Goal: Information Seeking & Learning: Learn about a topic

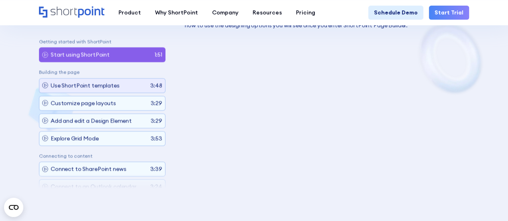
click at [64, 84] on p "Use ShortPoint templates" at bounding box center [85, 85] width 69 height 8
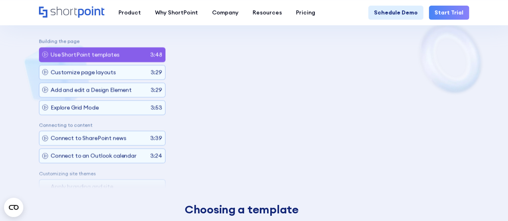
scroll to position [455, 0]
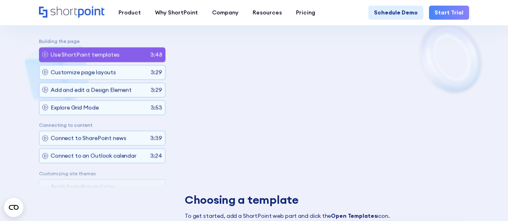
drag, startPoint x: 475, startPoint y: 143, endPoint x: 445, endPoint y: 163, distance: 36.4
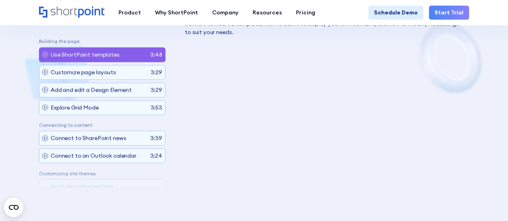
scroll to position [415, 0]
drag, startPoint x: 238, startPoint y: 186, endPoint x: 153, endPoint y: 215, distance: 90.2
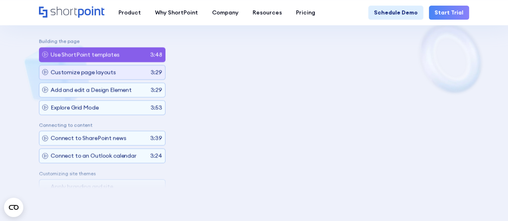
click at [44, 71] on icon at bounding box center [45, 72] width 6 height 6
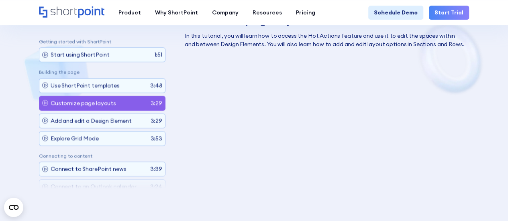
scroll to position [375, 0]
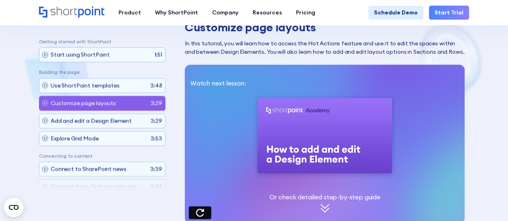
drag, startPoint x: 410, startPoint y: 219, endPoint x: 203, endPoint y: 211, distance: 207.6
drag, startPoint x: 203, startPoint y: 211, endPoint x: 140, endPoint y: 207, distance: 62.7
click at [113, 116] on p "Add and edit a Design Element" at bounding box center [91, 120] width 81 height 8
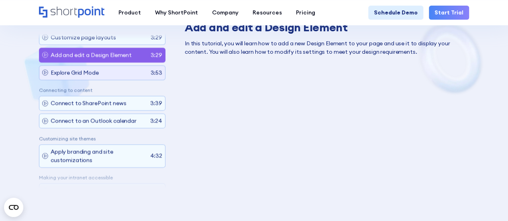
scroll to position [0, 0]
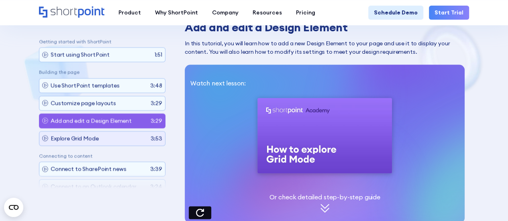
click at [44, 135] on icon at bounding box center [45, 138] width 6 height 6
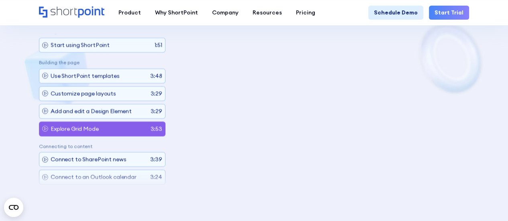
scroll to position [50, 0]
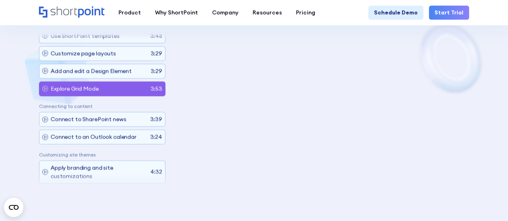
drag, startPoint x: 189, startPoint y: 157, endPoint x: 450, endPoint y: 209, distance: 265.9
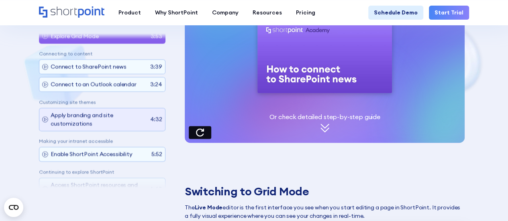
scroll to position [90, 0]
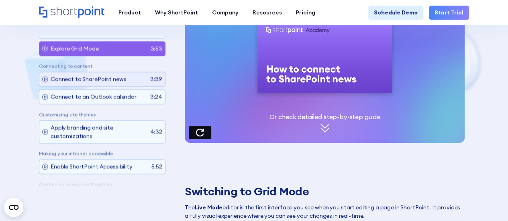
click at [46, 76] on icon at bounding box center [45, 79] width 6 height 6
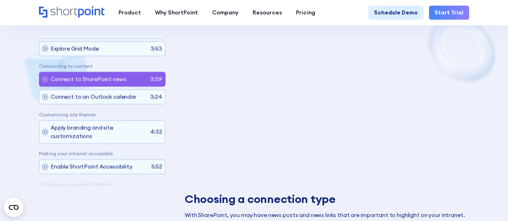
scroll to position [455, 0]
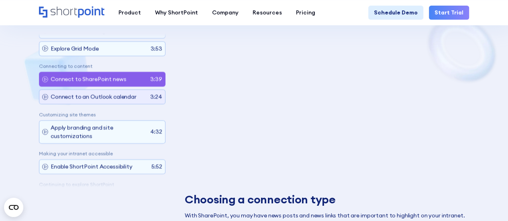
click at [60, 95] on p "Connect to an Outlook calendar" at bounding box center [94, 97] width 86 height 8
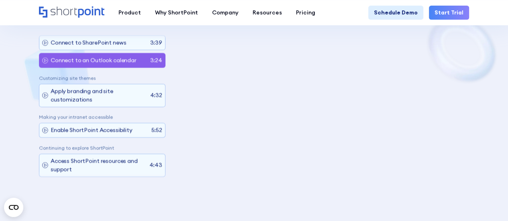
scroll to position [415, 0]
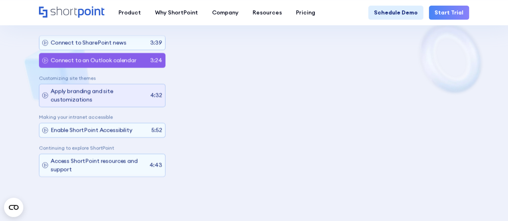
click at [89, 87] on p "Apply branding and site customizations" at bounding box center [99, 95] width 97 height 17
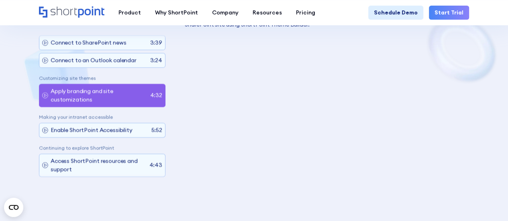
drag, startPoint x: 436, startPoint y: 169, endPoint x: 125, endPoint y: 210, distance: 313.2
